Goal: Task Accomplishment & Management: Complete application form

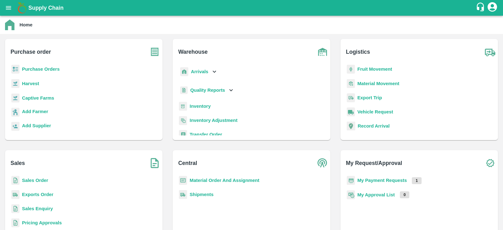
click at [32, 179] on b "Sales Order" at bounding box center [35, 180] width 26 height 5
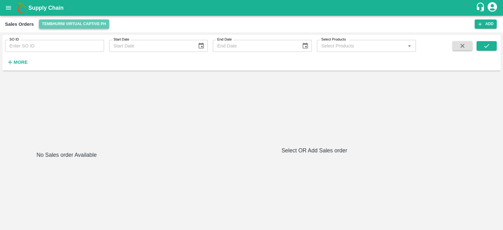
click at [76, 25] on button "Tembhurni Virtual Captive PH" at bounding box center [74, 23] width 70 height 9
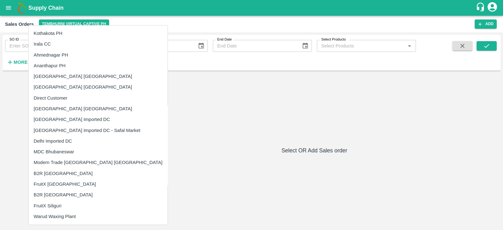
click at [52, 97] on li "Direct Customer" at bounding box center [98, 98] width 139 height 11
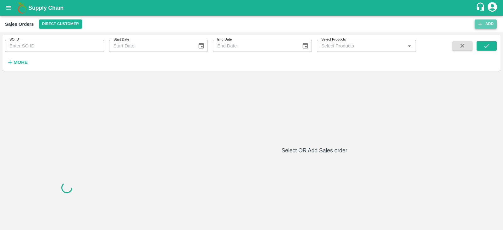
click at [488, 25] on button "Add" at bounding box center [486, 23] width 22 height 9
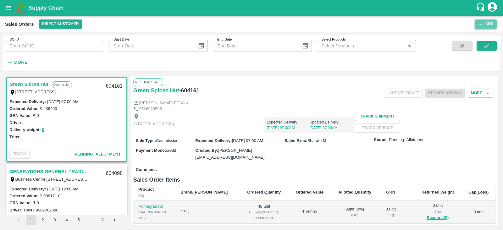
click at [483, 24] on button "Add" at bounding box center [486, 23] width 22 height 9
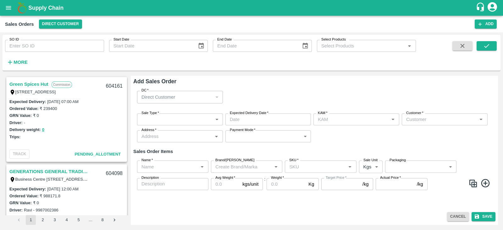
type input "Nunavath Laxman"
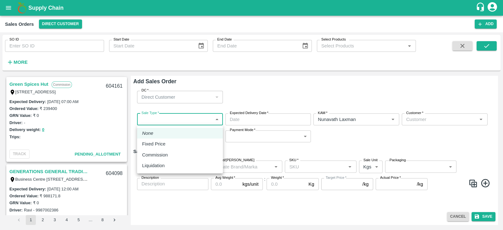
click at [166, 120] on body "Supply Chain Sales Orders Direct Customer Add SO ID SO ID Start Date Start Date…" at bounding box center [251, 115] width 503 height 230
click at [155, 144] on p "Fixed Price" at bounding box center [153, 143] width 23 height 7
type input "1"
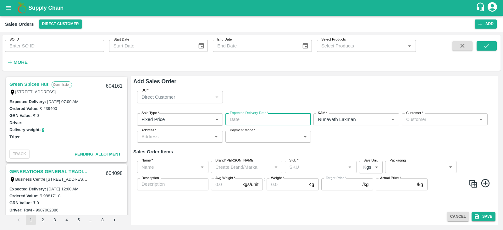
type input "DD/MM/YYYY hh:mm aa"
click at [288, 116] on input "DD/MM/YYYY hh:mm aa" at bounding box center [265, 119] width 81 height 12
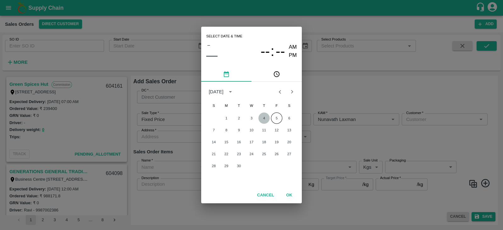
click at [265, 116] on button "4" at bounding box center [263, 118] width 11 height 11
type input "[DATE] 12:00 AM"
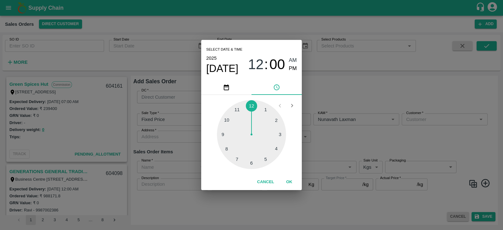
click at [321, 121] on div "Select date & time [DATE] 12 : 00 AM PM 1 2 3 4 5 6 7 8 9 10 11 12 Cancel OK" at bounding box center [251, 115] width 503 height 230
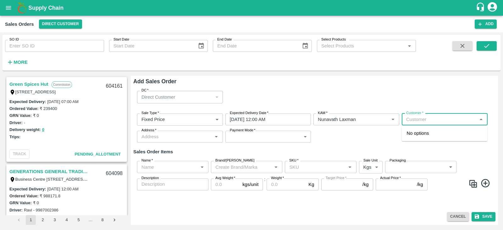
click at [413, 118] on input "Customer   *" at bounding box center [440, 119] width 72 height 8
type input "[PERSON_NAME]"
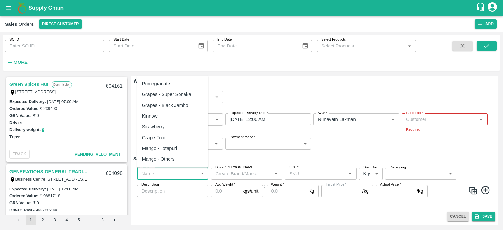
click at [150, 169] on div "Name   * Name   *" at bounding box center [172, 174] width 71 height 12
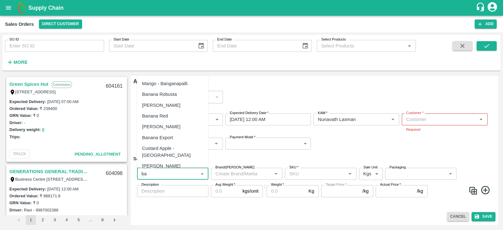
click at [158, 137] on div "Banana Export" at bounding box center [157, 137] width 31 height 7
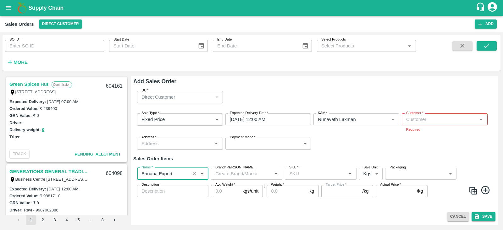
type input "Banana Export"
click at [245, 176] on input "Brand/[PERSON_NAME]" at bounding box center [241, 174] width 57 height 8
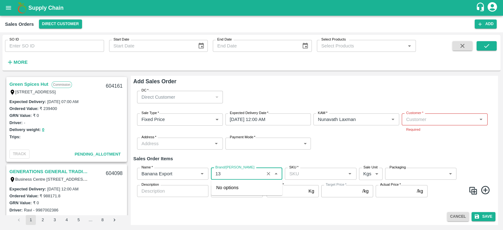
type input "1"
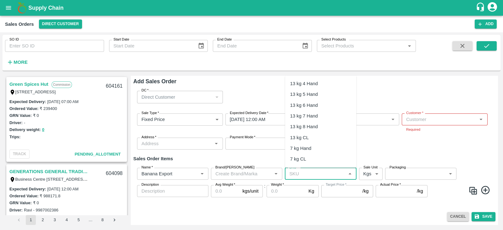
click at [315, 170] on input "SKU   *" at bounding box center [315, 174] width 57 height 8
click at [323, 92] on div "13 kg M N-CHL 4 Hand" at bounding box center [314, 95] width 48 height 7
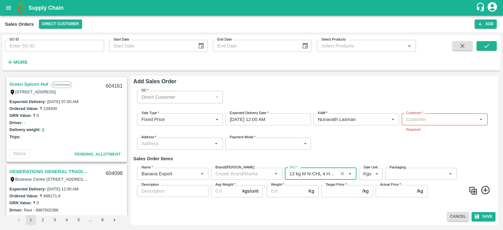
type input "13 kg M N-CHL 4 Hand"
click at [433, 156] on h6 "Sales Order Items" at bounding box center [314, 159] width 362 height 8
